Goal: Information Seeking & Learning: Learn about a topic

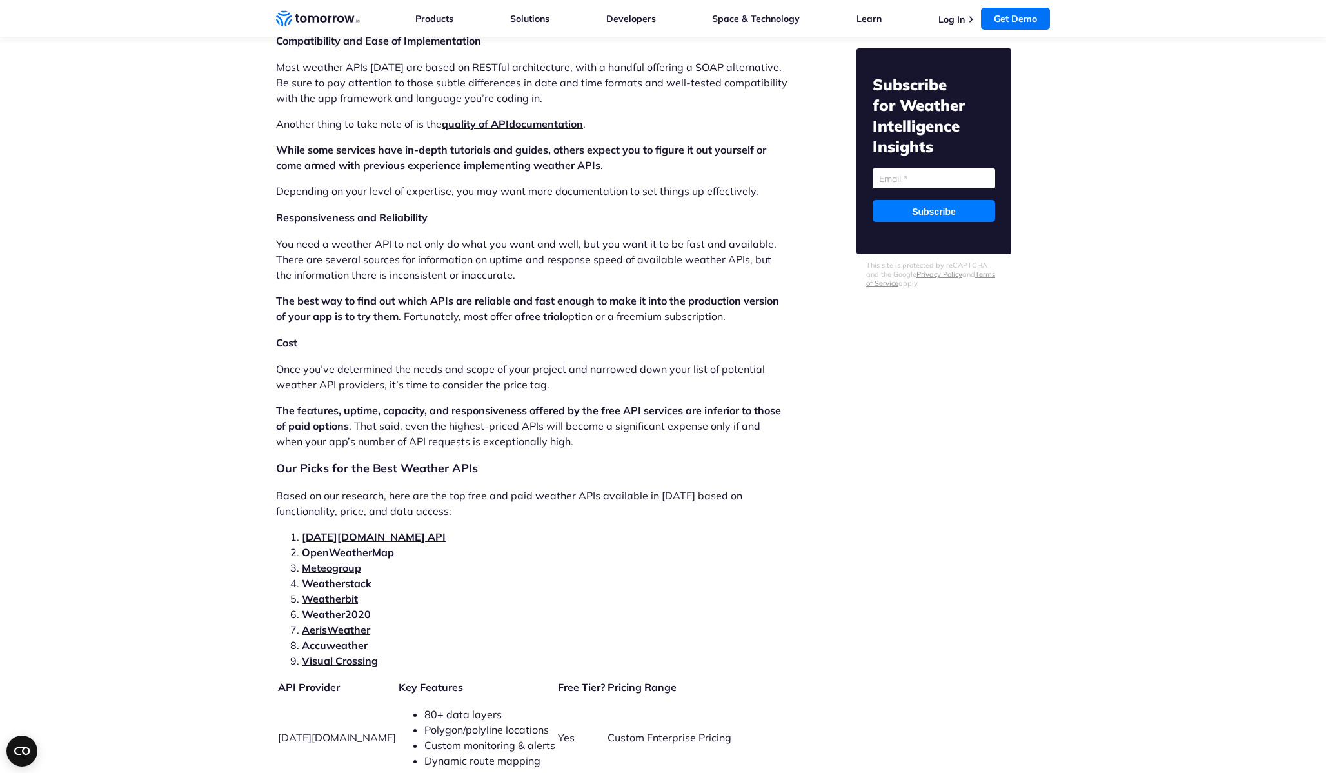
scroll to position [2339, 0]
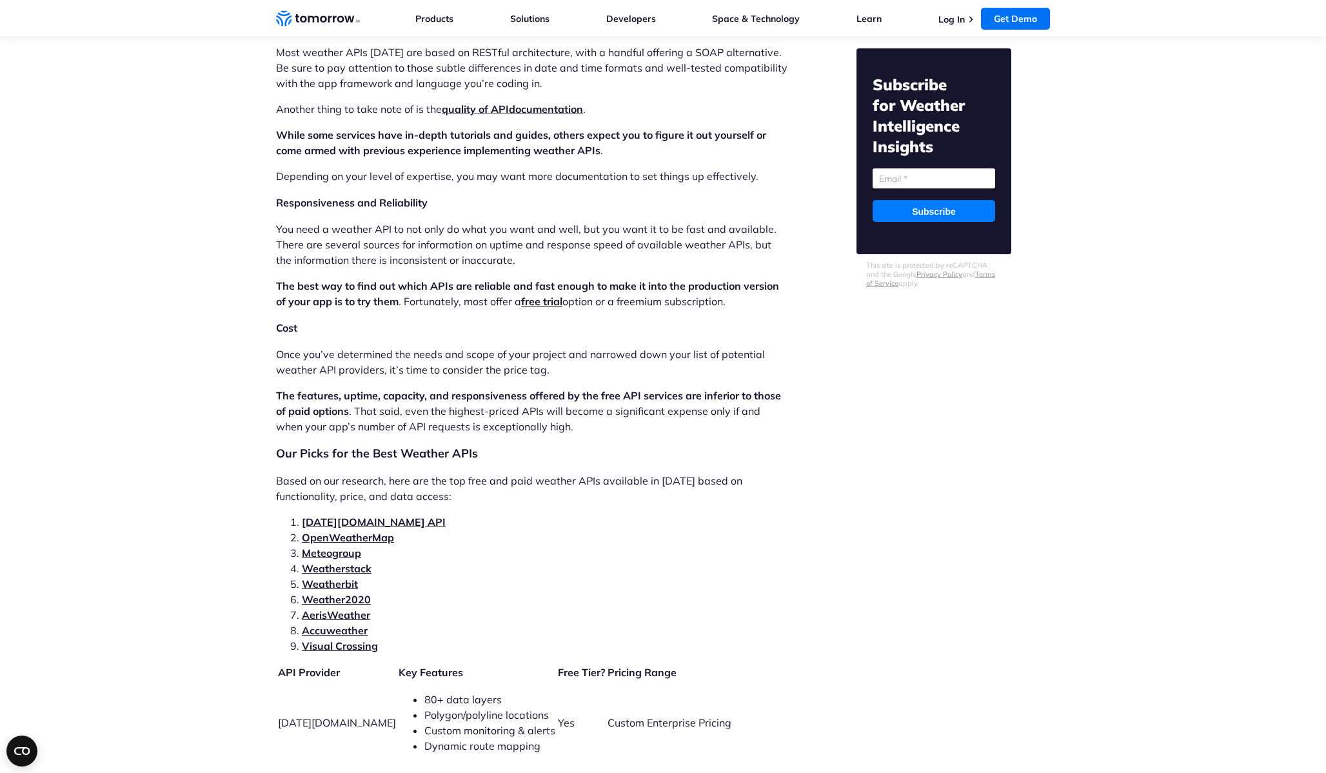
click at [370, 515] on link "[DATE][DOMAIN_NAME] API" at bounding box center [374, 521] width 144 height 13
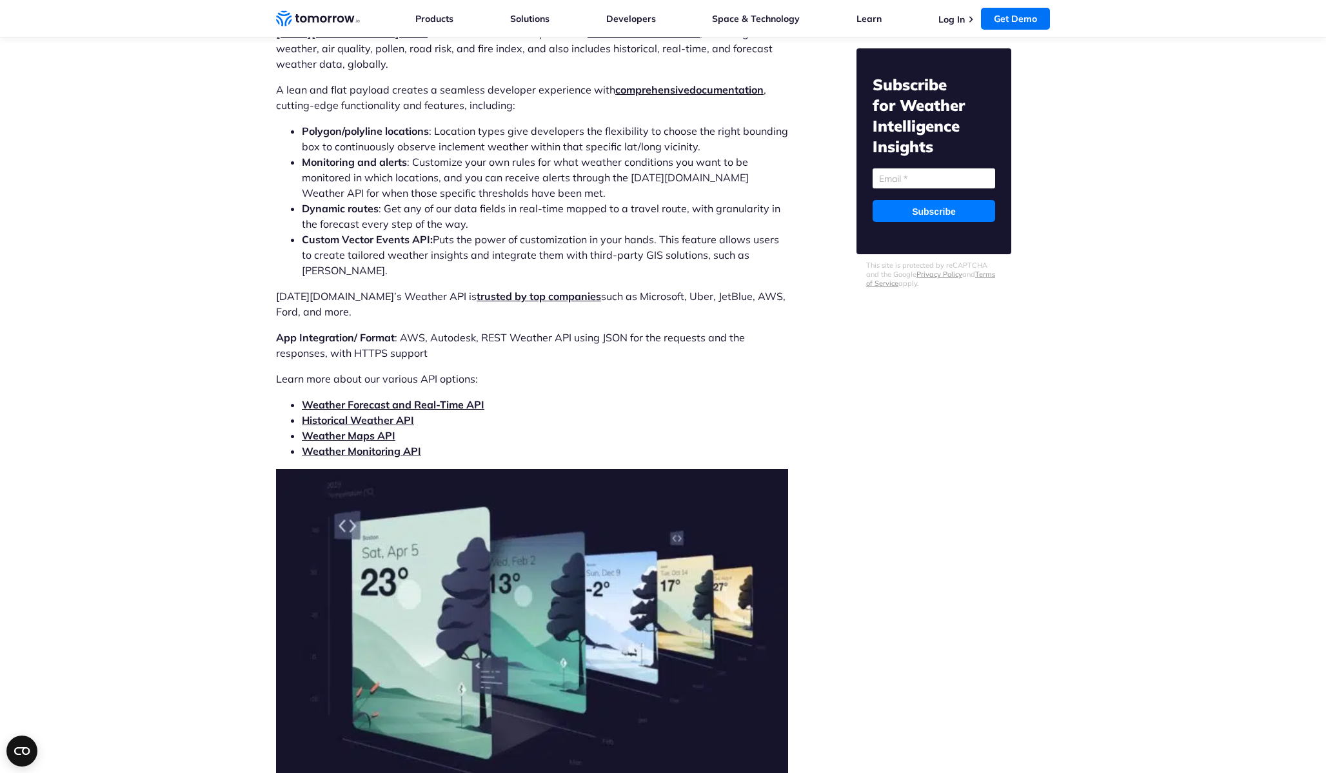
scroll to position [3855, 0]
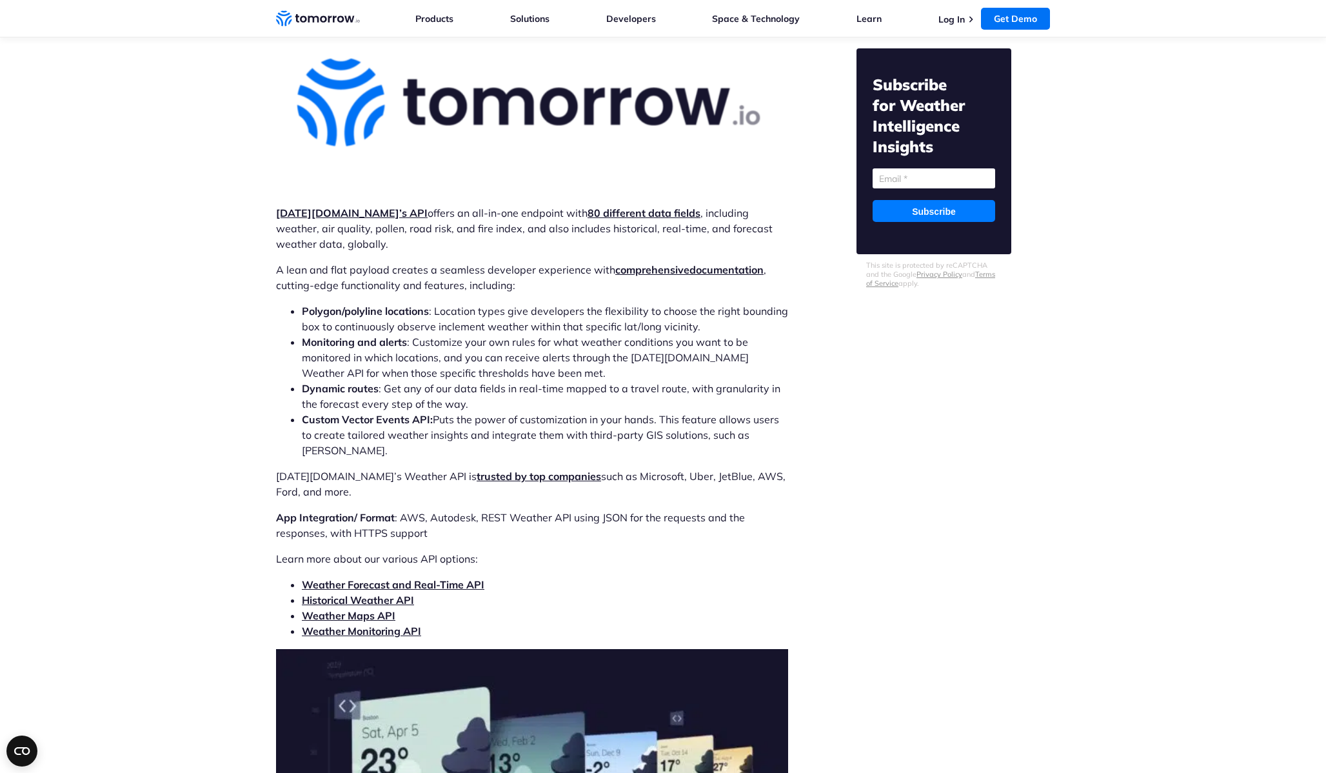
click at [659, 263] on link "comprehensive" at bounding box center [652, 269] width 74 height 13
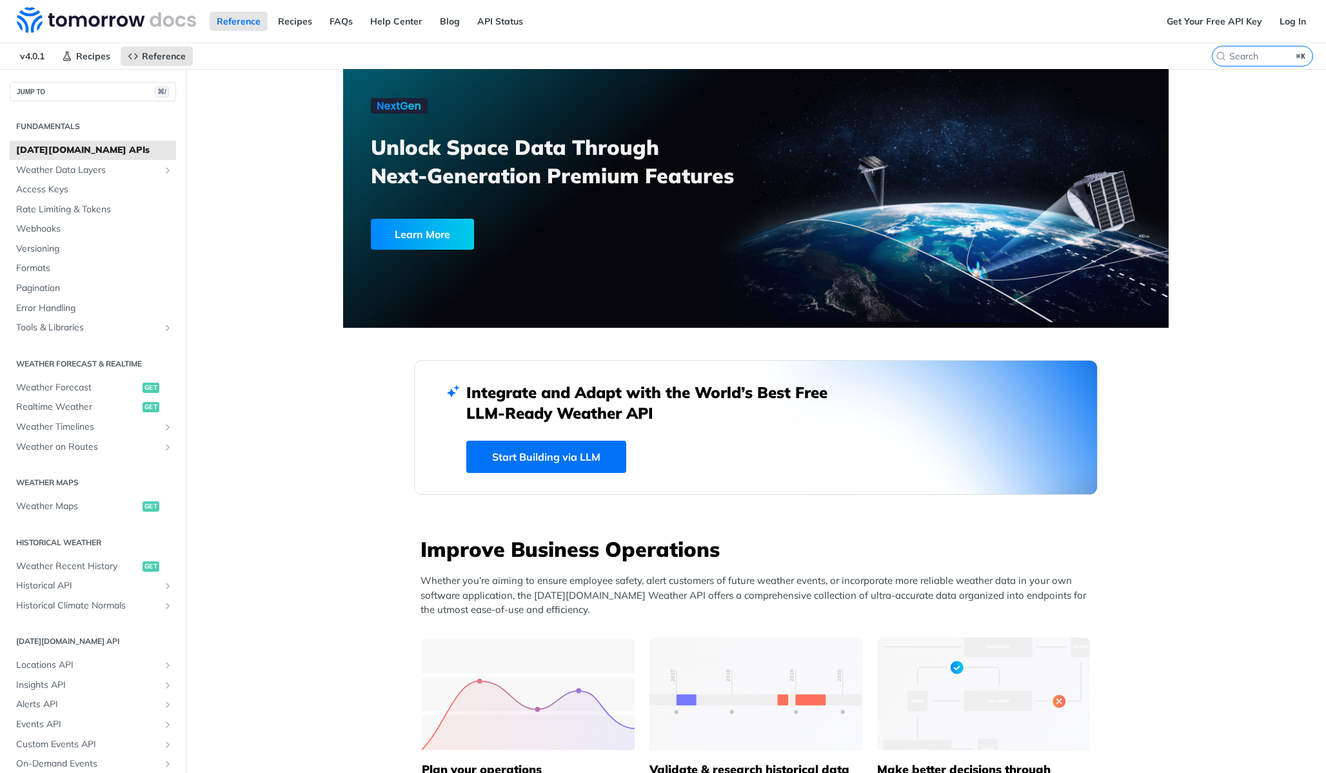
click at [542, 455] on link "Start Building via LLM" at bounding box center [546, 457] width 160 height 32
